Goal: Task Accomplishment & Management: Manage account settings

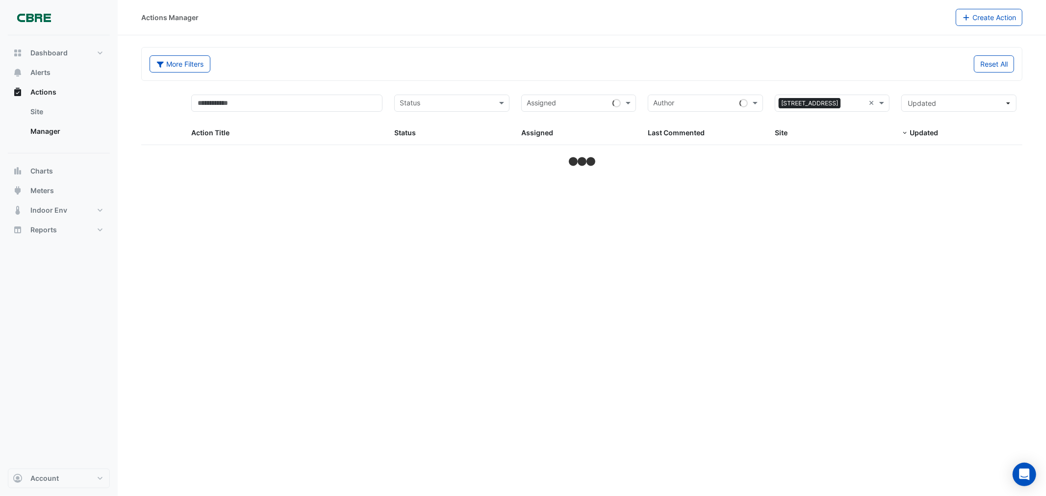
select select "***"
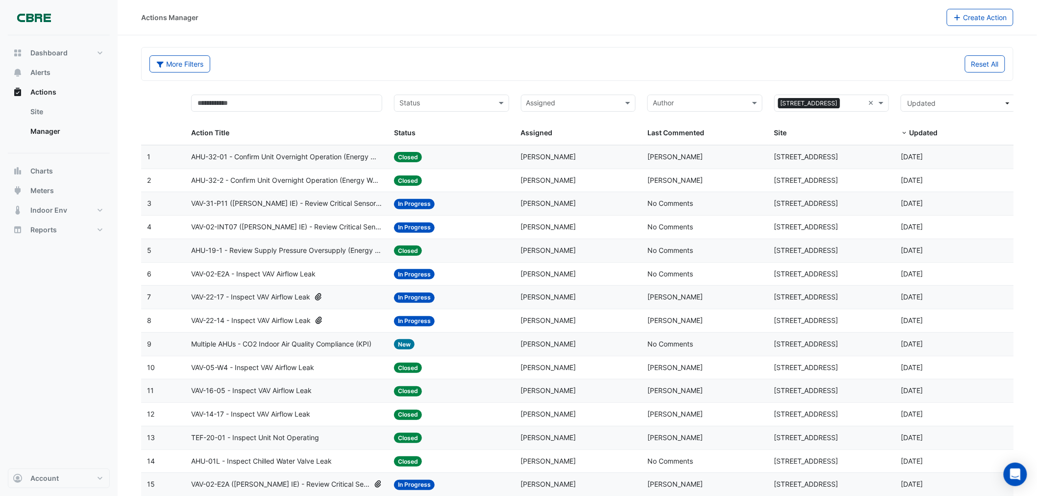
click at [443, 102] on input "text" at bounding box center [446, 104] width 93 height 11
click at [597, 100] on input "text" at bounding box center [572, 104] width 93 height 11
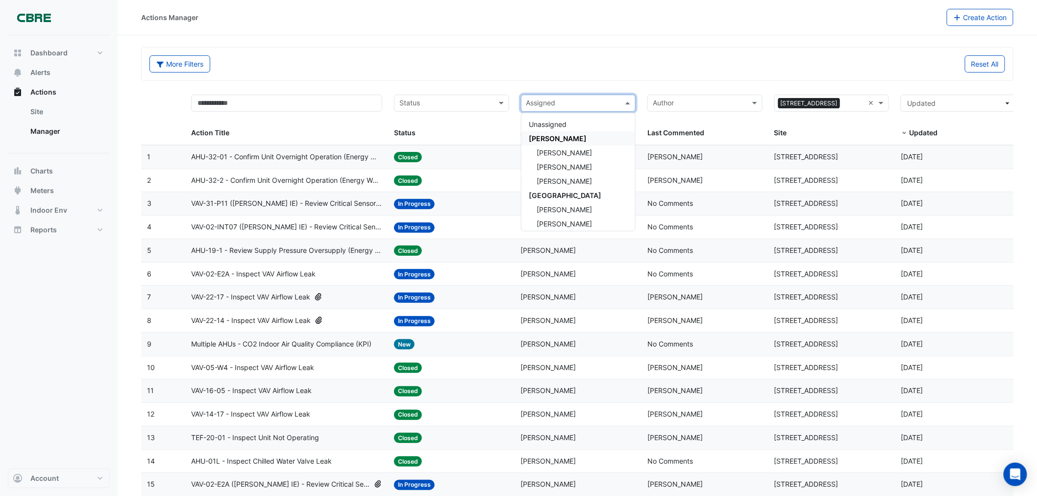
click at [541, 139] on span "[PERSON_NAME]" at bounding box center [558, 138] width 58 height 8
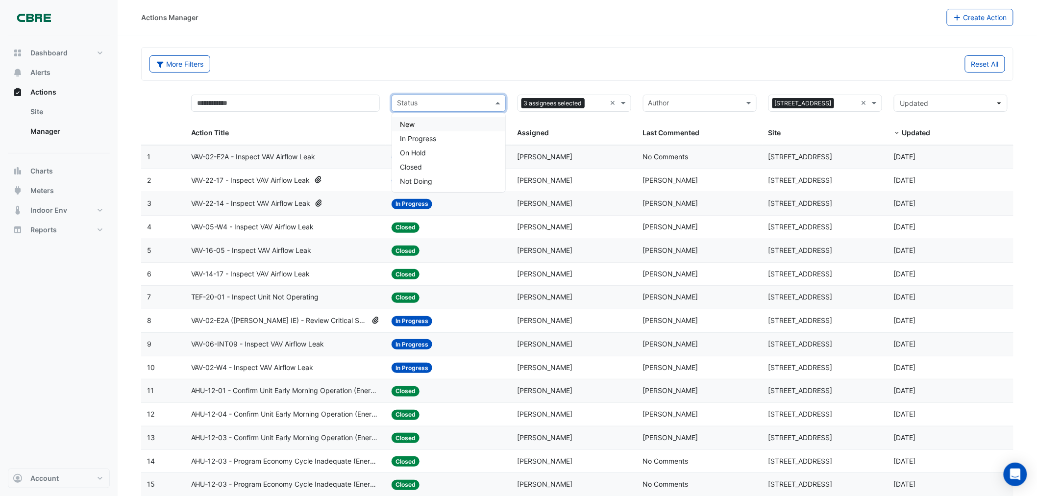
click at [428, 99] on input "text" at bounding box center [443, 104] width 92 height 11
click at [418, 136] on span "In Progress" at bounding box center [418, 138] width 36 height 8
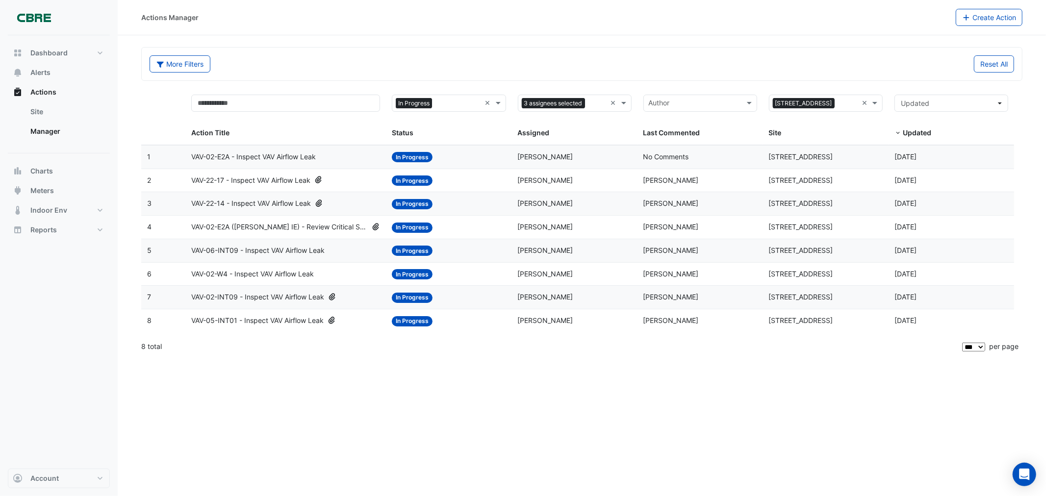
click at [243, 275] on span "VAV-02-W4 - Inspect VAV Airflow Leak" at bounding box center [252, 274] width 123 height 11
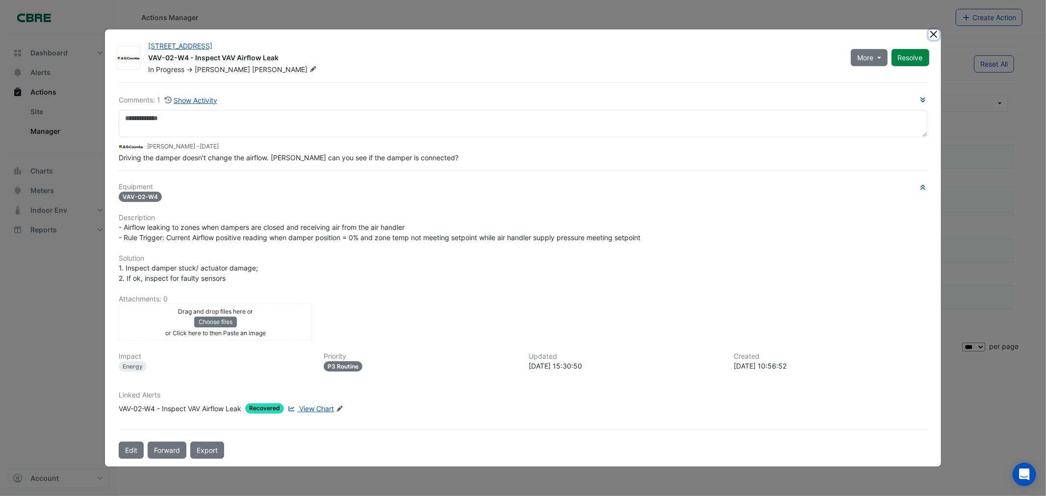
click at [932, 34] on button "Close" at bounding box center [933, 34] width 10 height 10
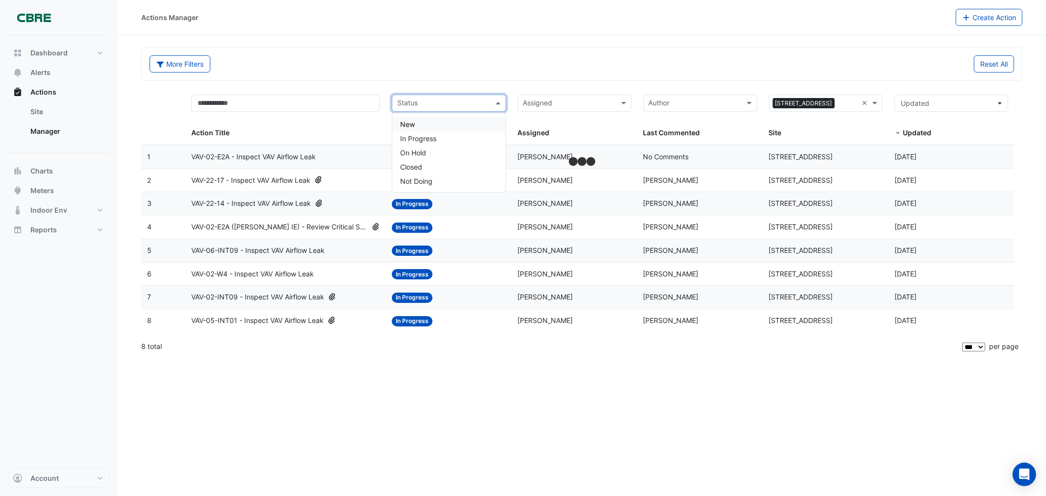
click at [435, 101] on input "text" at bounding box center [443, 104] width 92 height 11
click at [421, 121] on div "New" at bounding box center [448, 124] width 113 height 14
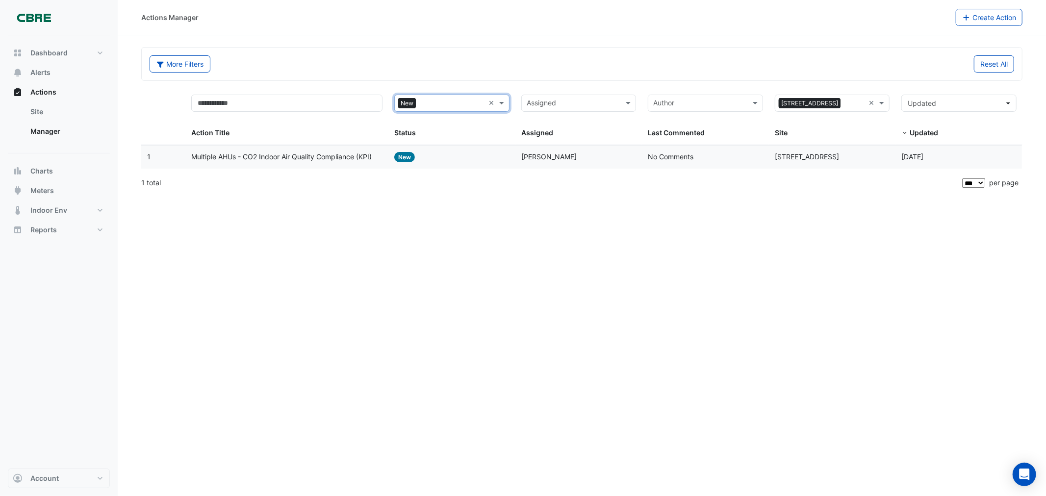
click at [300, 160] on span "Multiple AHUs - CO2 Indoor Air Quality Compliance (KPI)" at bounding box center [281, 156] width 180 height 11
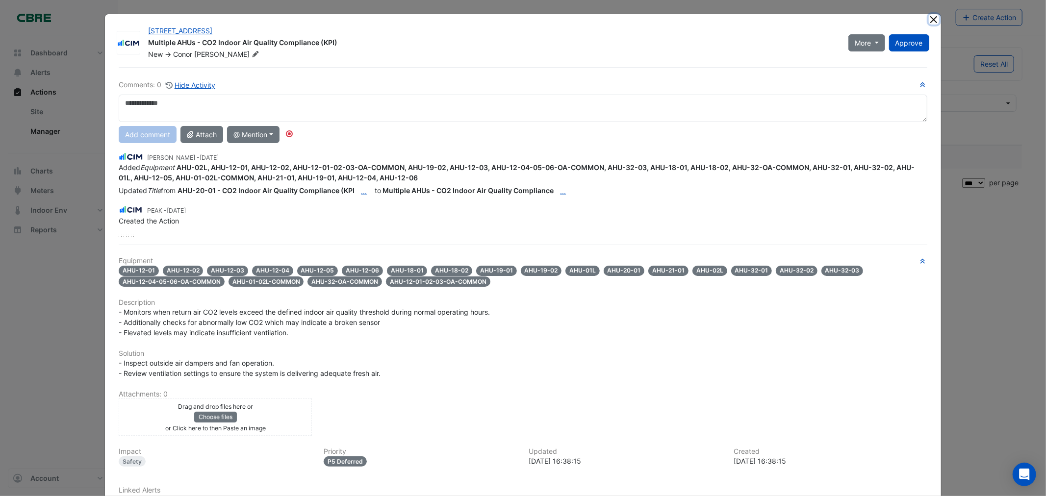
click at [930, 21] on button "Close" at bounding box center [933, 19] width 10 height 10
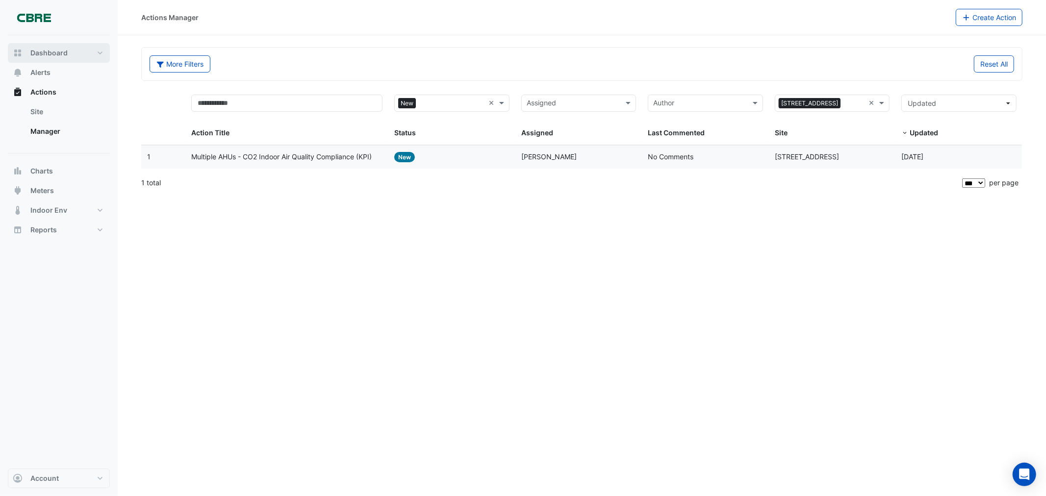
click at [56, 54] on span "Dashboard" at bounding box center [48, 53] width 37 height 10
select select "***"
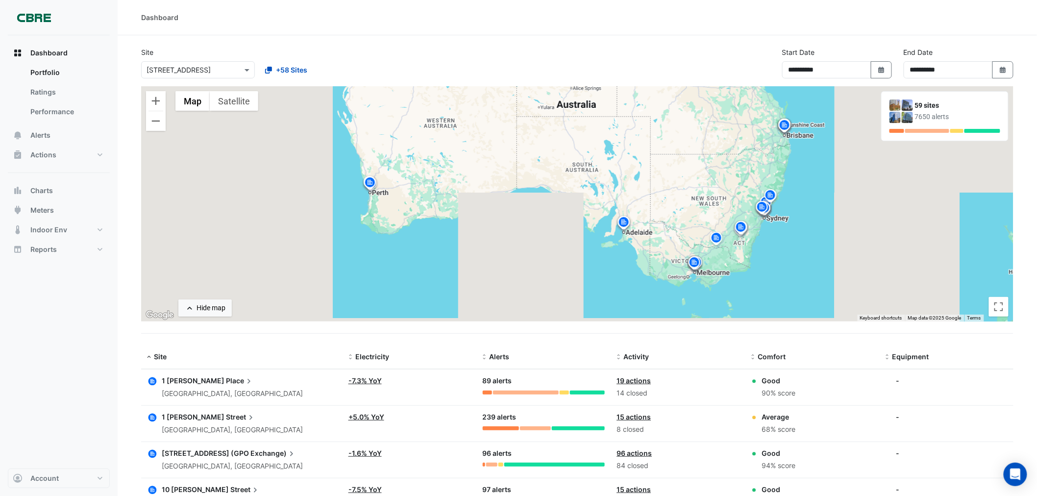
drag, startPoint x: 948, startPoint y: 112, endPoint x: 884, endPoint y: 110, distance: 63.8
click at [884, 110] on div "59 sites 7650 alerts" at bounding box center [945, 116] width 126 height 49
click at [948, 102] on div "59 sites" at bounding box center [957, 105] width 85 height 10
click at [928, 130] on div at bounding box center [927, 131] width 44 height 4
click at [894, 129] on div at bounding box center [897, 131] width 15 height 4
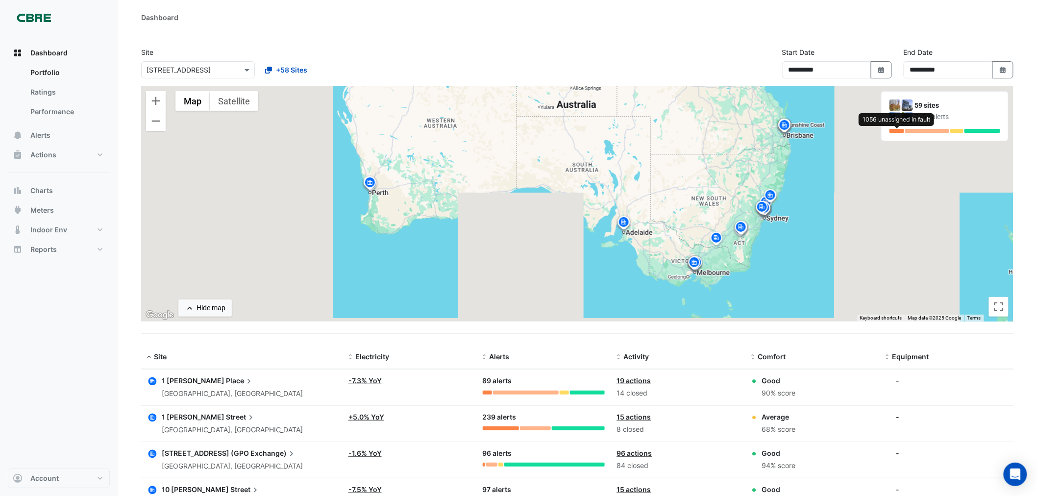
click at [898, 129] on div at bounding box center [897, 131] width 15 height 4
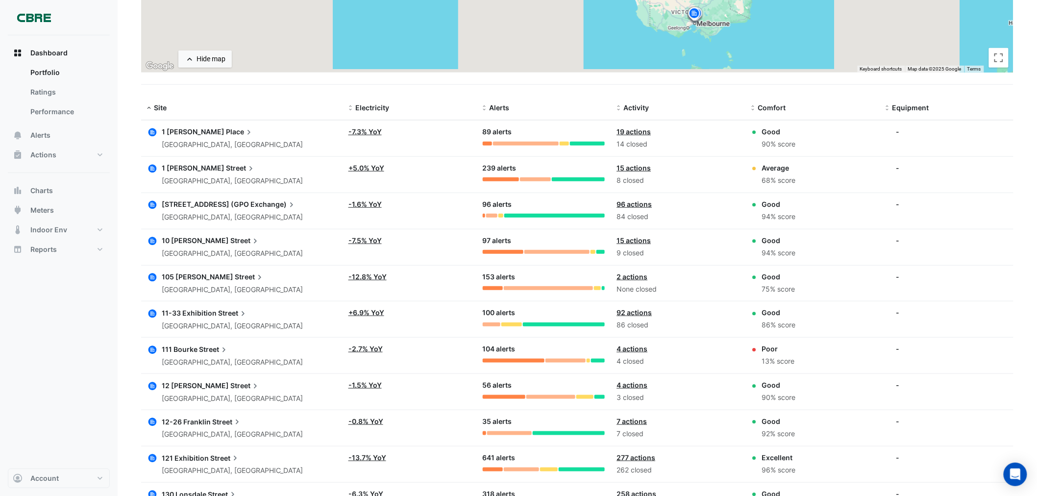
scroll to position [218, 0]
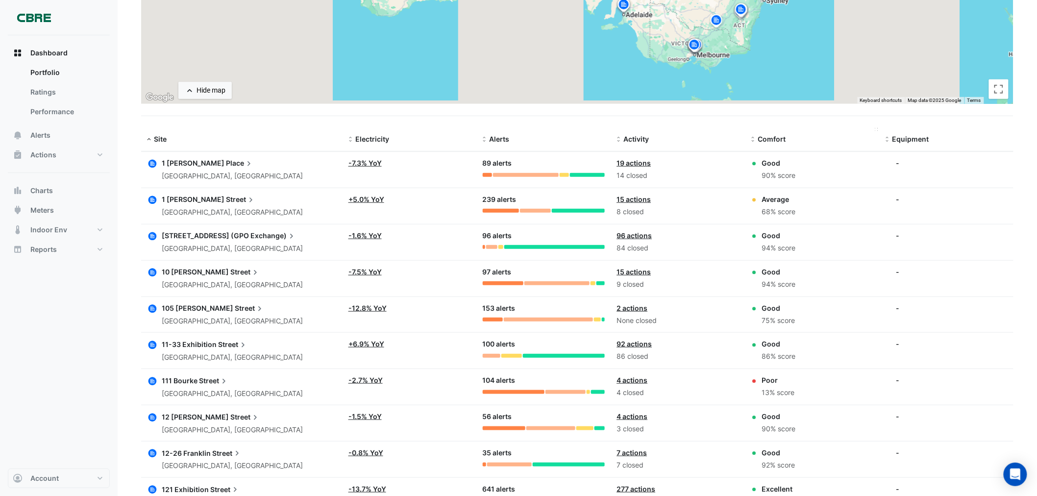
click at [765, 138] on span "Comfort" at bounding box center [772, 139] width 28 height 8
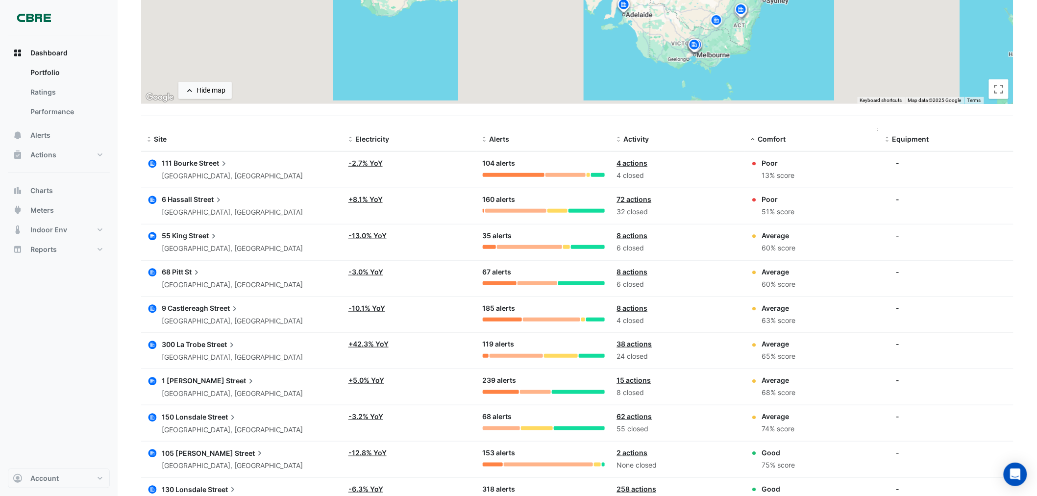
click at [765, 138] on span "Comfort" at bounding box center [772, 139] width 28 height 8
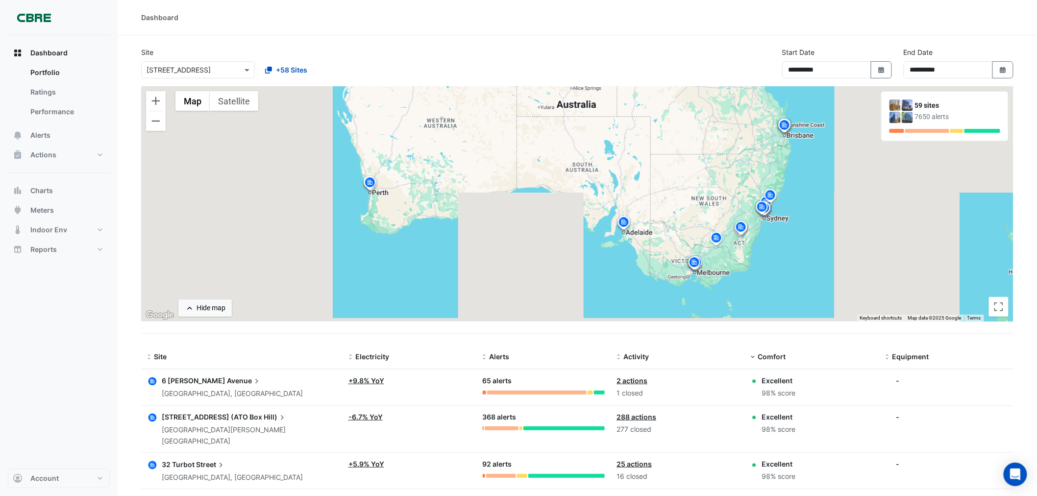
click at [221, 67] on input "text" at bounding box center [188, 70] width 83 height 10
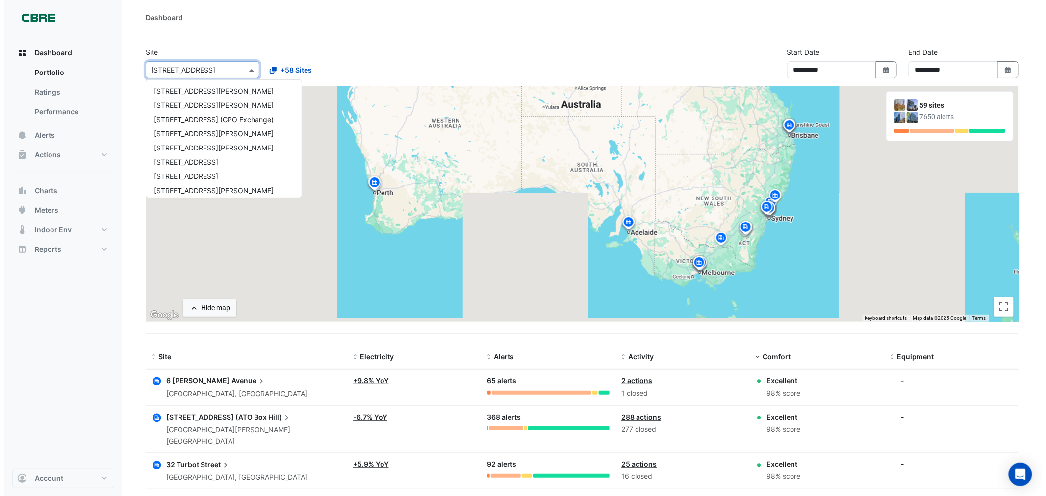
scroll to position [572, 0]
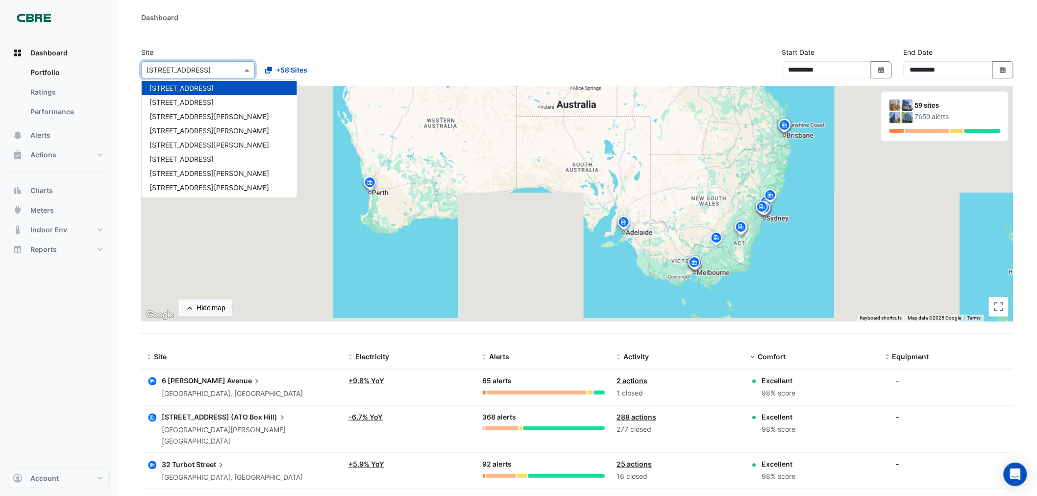
click at [221, 67] on input "text" at bounding box center [188, 70] width 83 height 10
click at [579, 16] on div "Dashboard" at bounding box center [577, 17] width 873 height 10
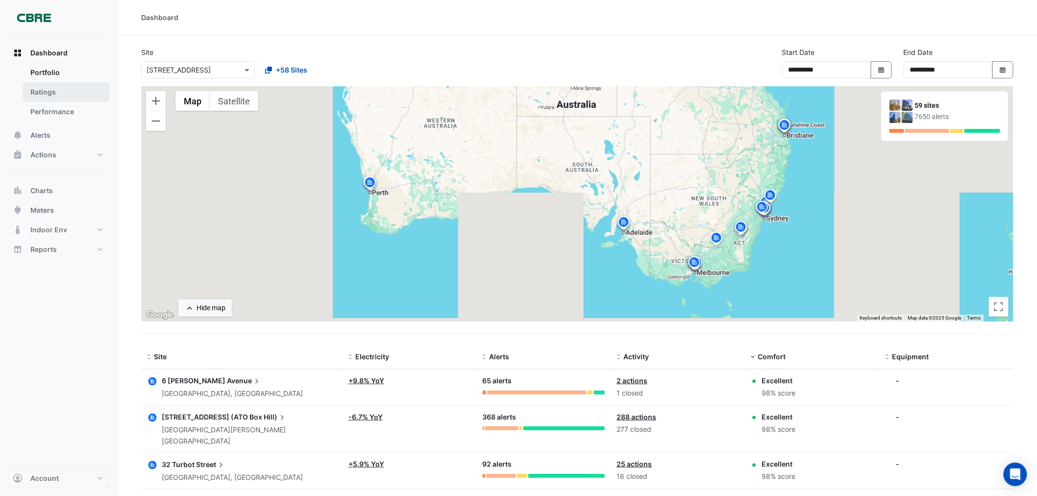
click at [52, 95] on link "Ratings" at bounding box center [66, 92] width 87 height 20
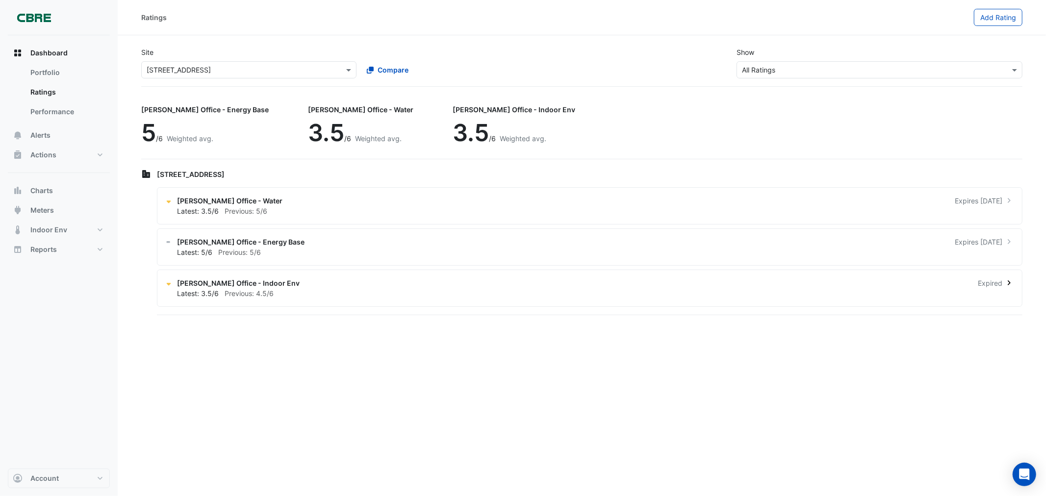
click at [289, 283] on div "[PERSON_NAME] Office - Indoor Env Expired" at bounding box center [595, 283] width 837 height 10
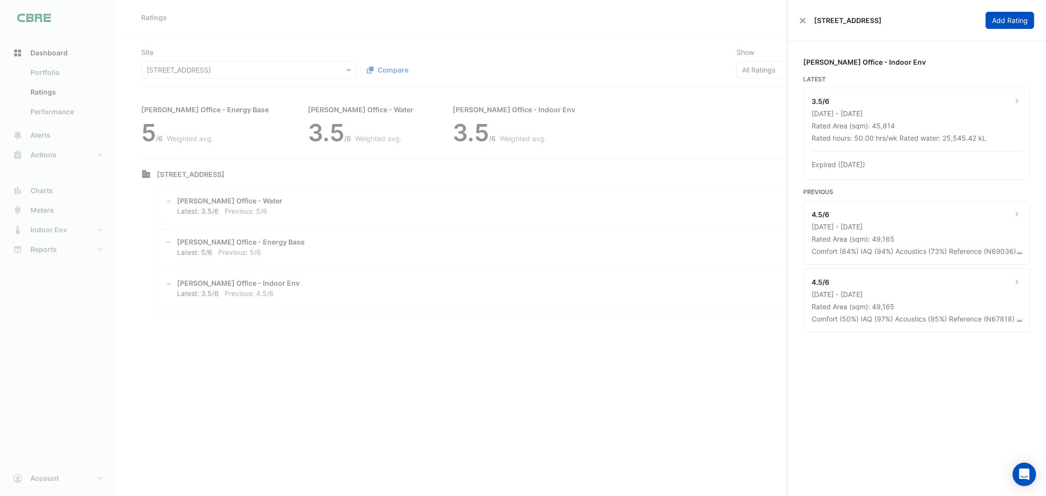
click at [1013, 17] on button "Add Rating" at bounding box center [1009, 20] width 49 height 17
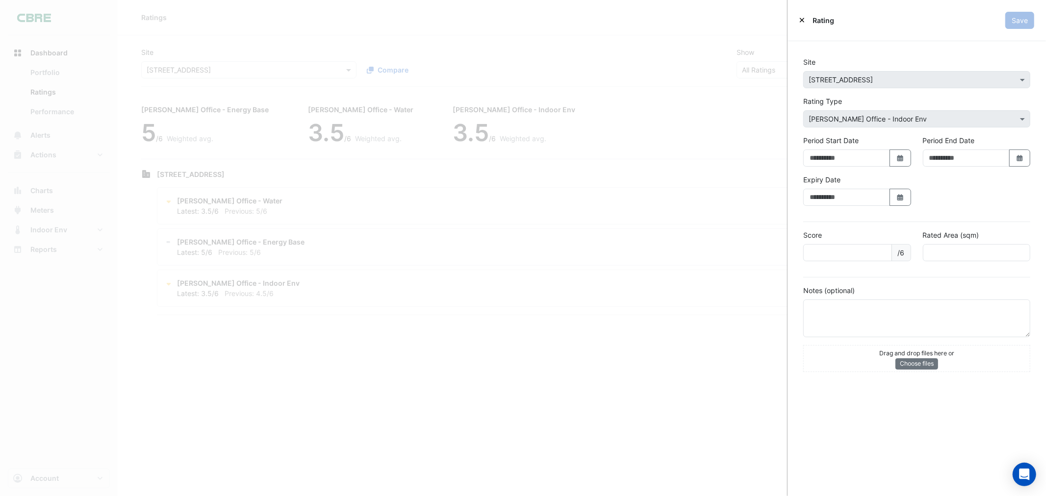
click at [805, 20] on div "Rating" at bounding box center [816, 20] width 35 height 10
click at [801, 20] on icon "Close" at bounding box center [802, 20] width 4 height 6
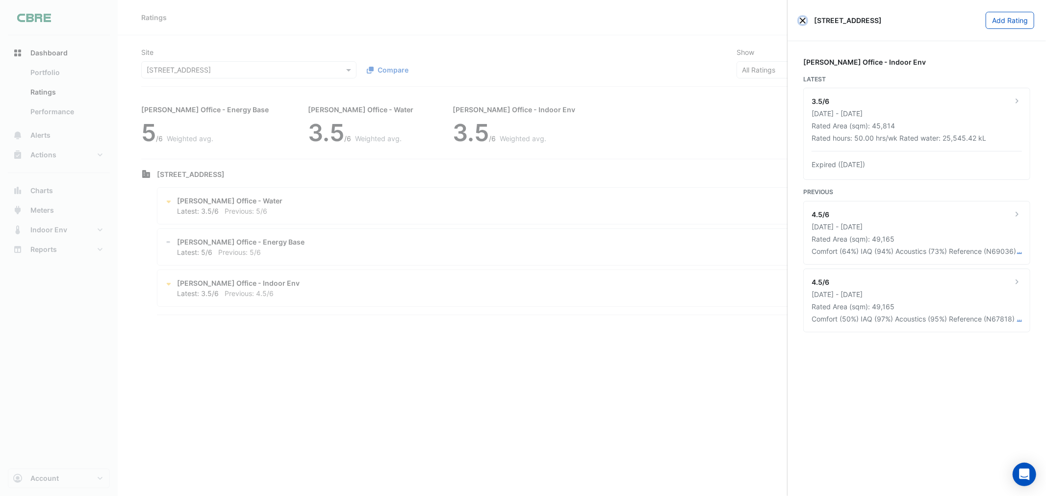
click at [804, 20] on button "Close" at bounding box center [802, 20] width 7 height 7
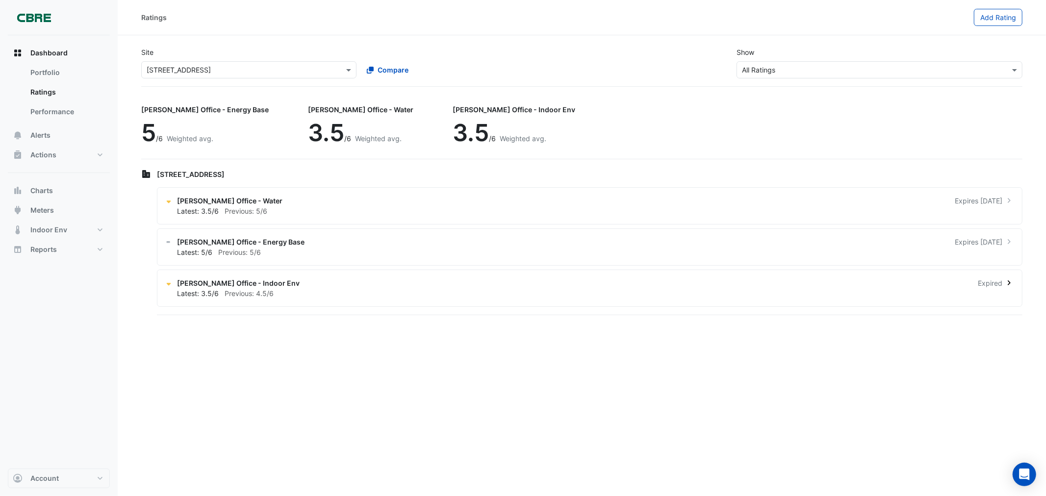
click at [567, 272] on div "[PERSON_NAME] Office - Indoor Env Expired Latest: 3.5/6 Previous: 4.5/6" at bounding box center [589, 288] width 865 height 37
